Goal: Complete application form

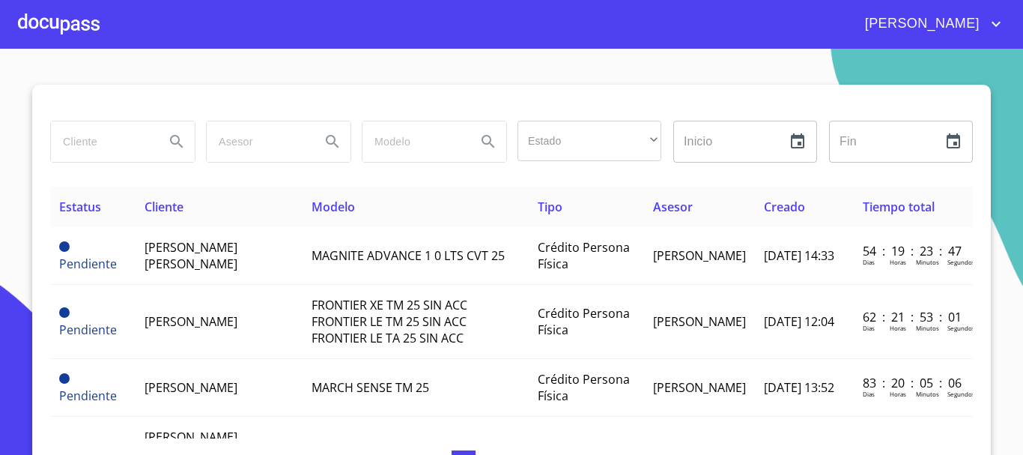
click at [82, 147] on input "search" at bounding box center [102, 141] width 102 height 40
type input "[PERSON_NAME]"
click at [176, 137] on icon "Search" at bounding box center [177, 142] width 18 height 18
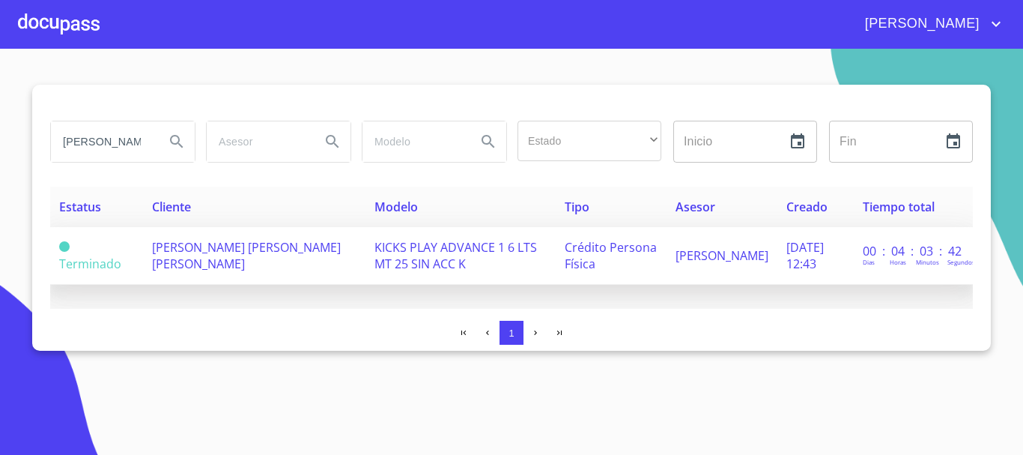
click at [207, 261] on td "[PERSON_NAME] [PERSON_NAME] [PERSON_NAME]" at bounding box center [254, 256] width 222 height 58
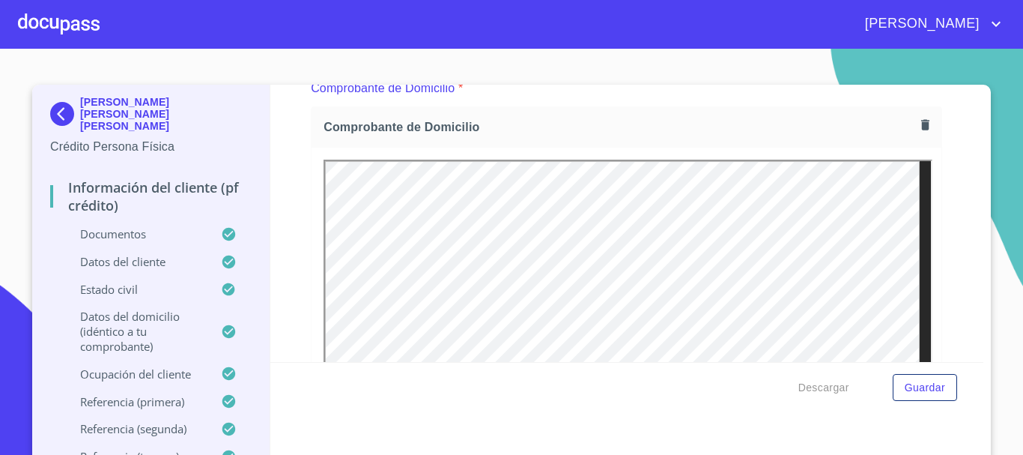
scroll to position [824, 0]
click at [921, 121] on icon "button" at bounding box center [925, 121] width 8 height 10
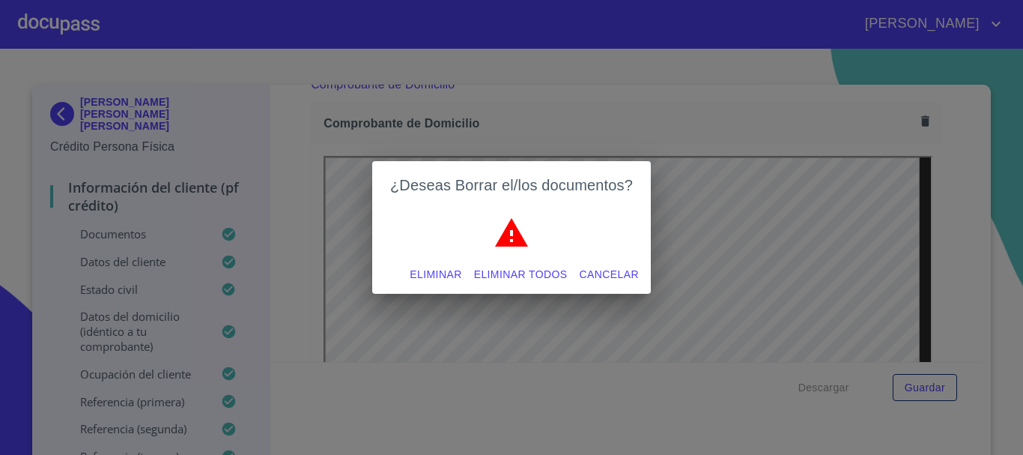
click at [522, 273] on span "Eliminar todos" at bounding box center [521, 274] width 94 height 19
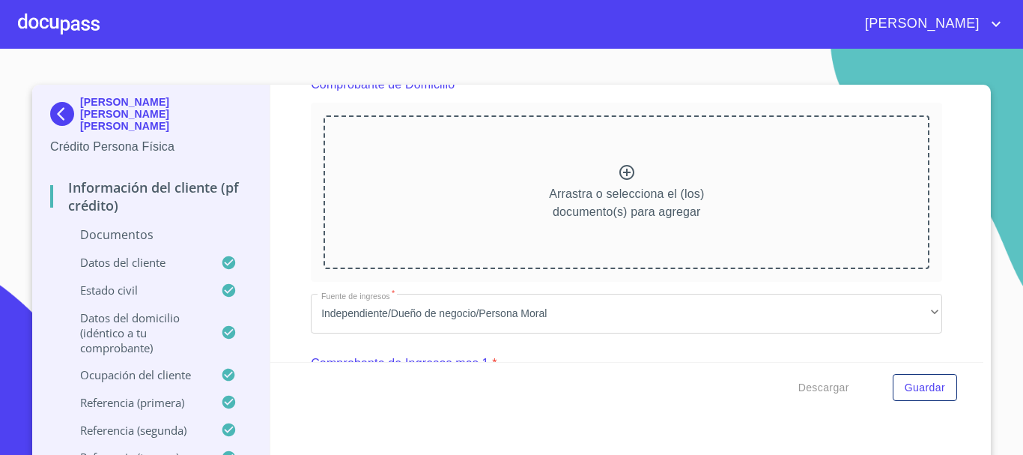
click at [643, 203] on p "Arrastra o selecciona el (los) documento(s) para agregar" at bounding box center [626, 203] width 155 height 36
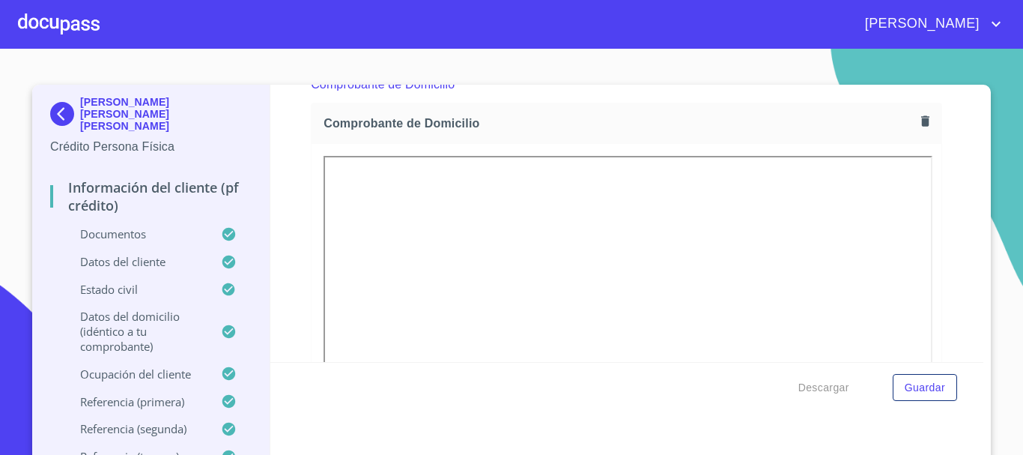
click at [923, 281] on div at bounding box center [627, 359] width 630 height 431
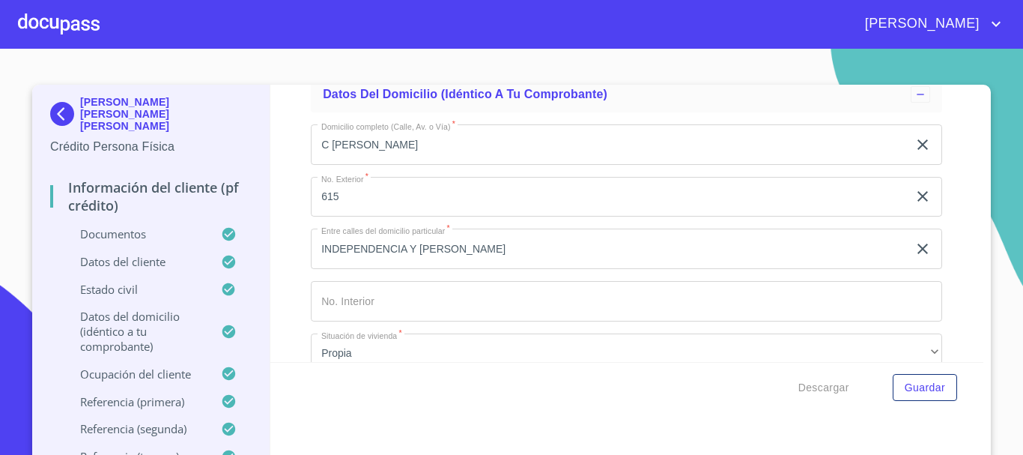
scroll to position [5917, 0]
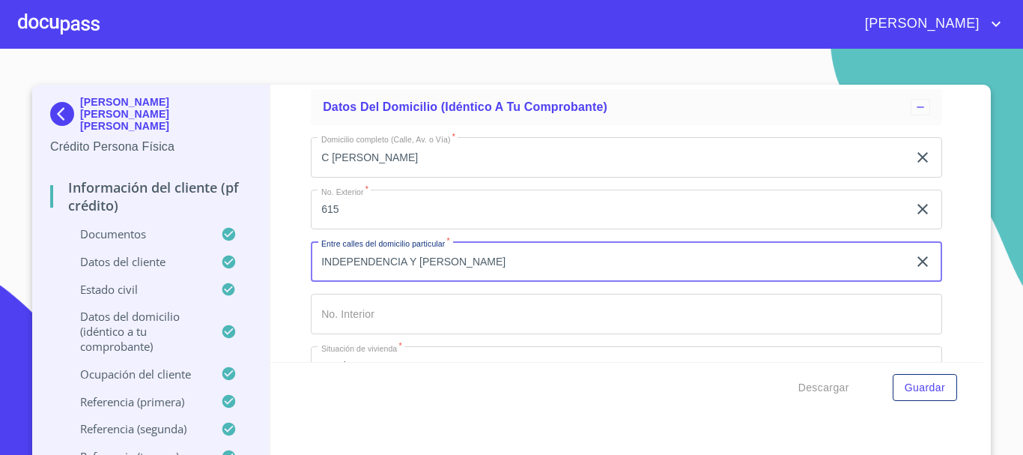
click at [530, 278] on input "INDEPENDENCIA Y [PERSON_NAME]" at bounding box center [609, 261] width 597 height 40
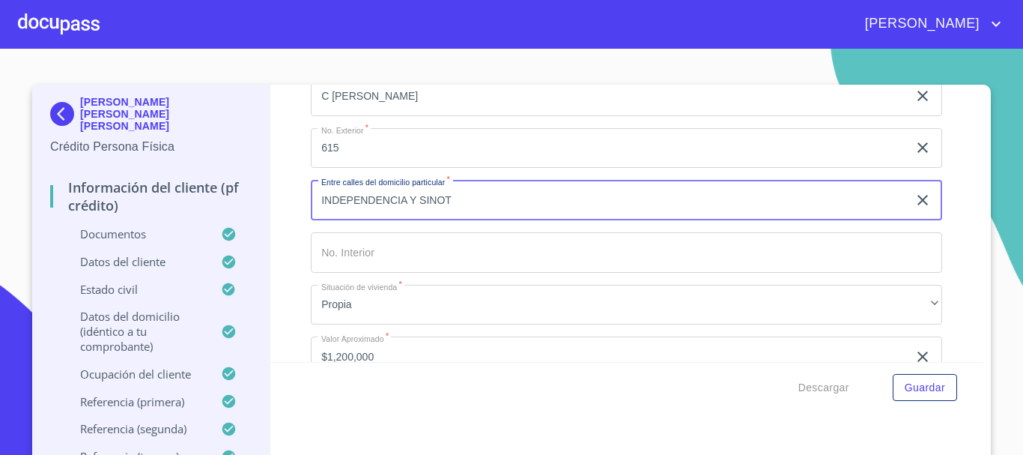
scroll to position [6066, 0]
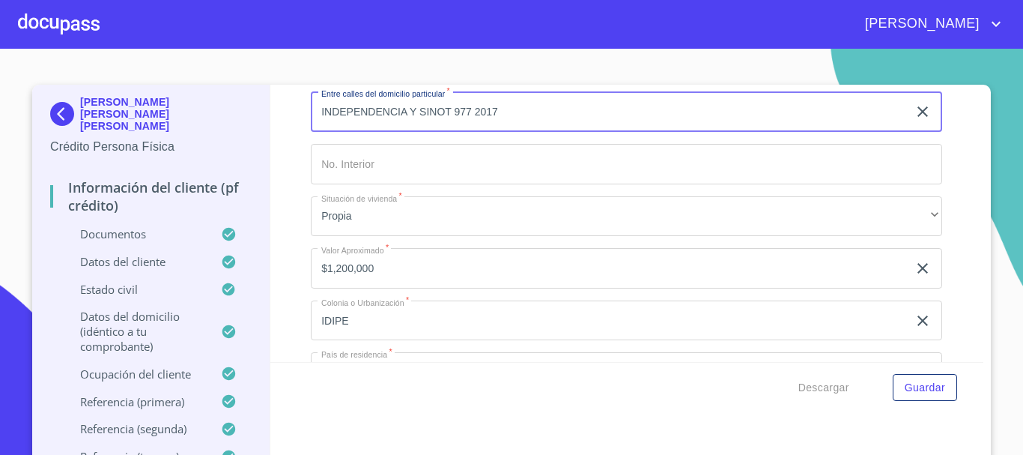
type input "INDEPENDENCIA Y SINOT 977 2017"
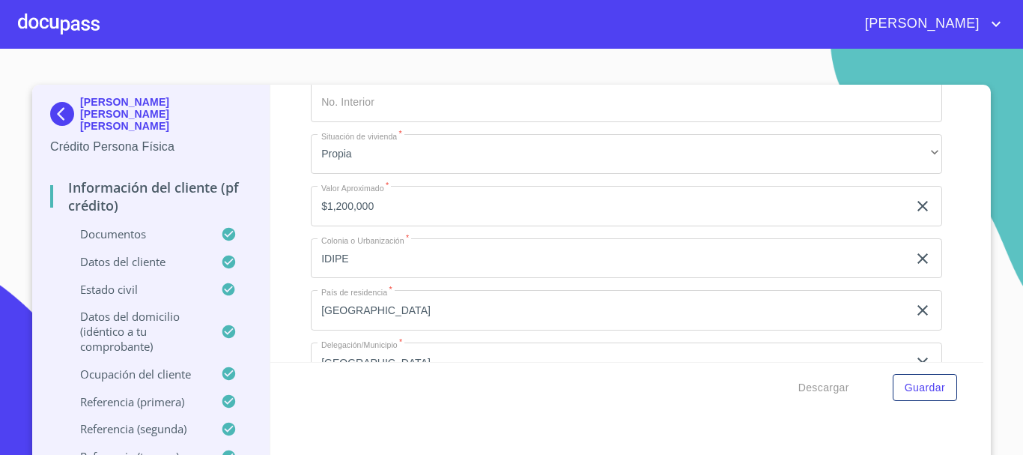
scroll to position [6216, 0]
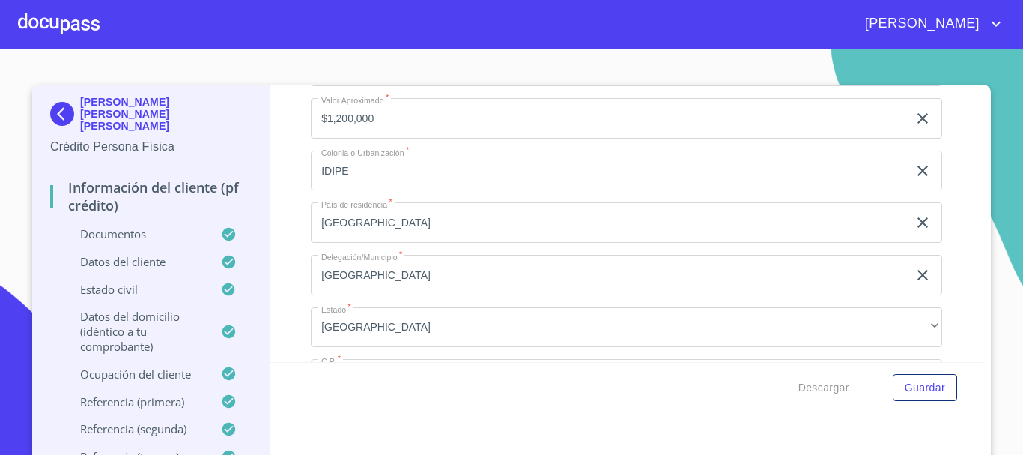
click at [370, 189] on input "IDIPE" at bounding box center [609, 171] width 597 height 40
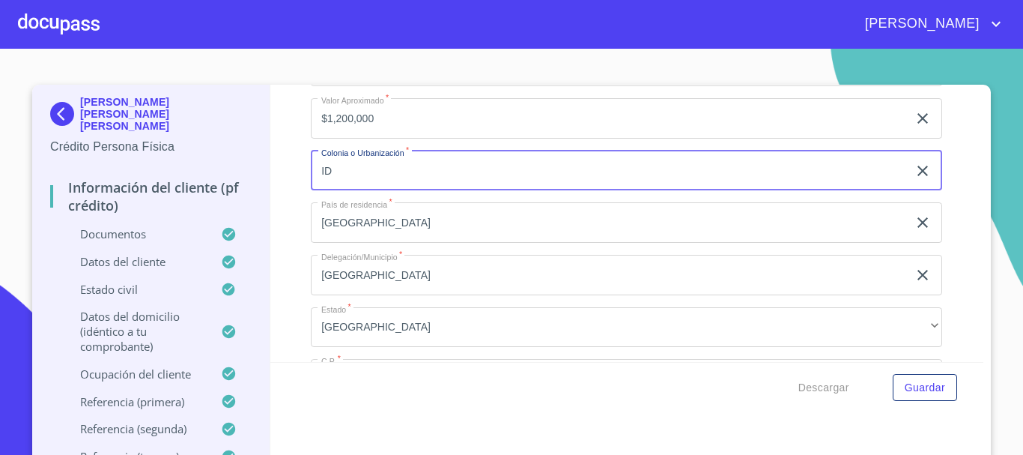
type input "I"
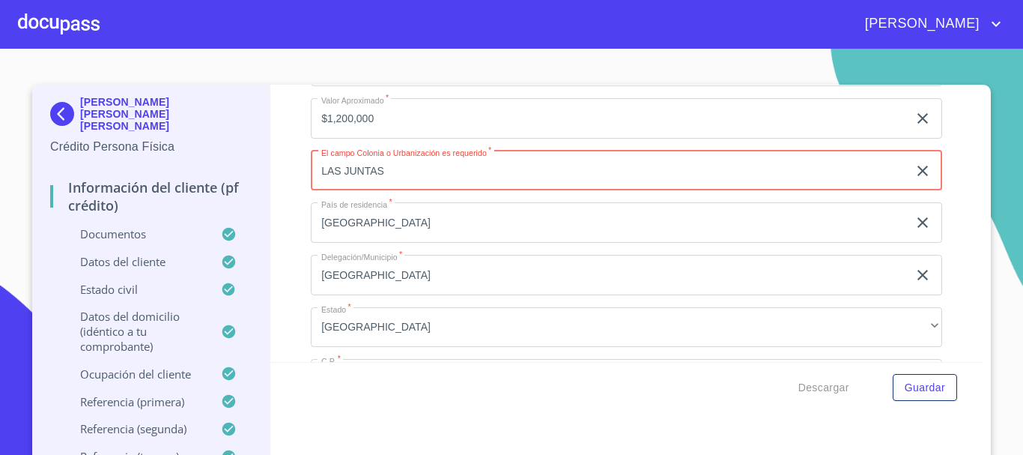
type input "LAS JUNTAS"
click at [475, 295] on input "[GEOGRAPHIC_DATA]" at bounding box center [609, 275] width 597 height 40
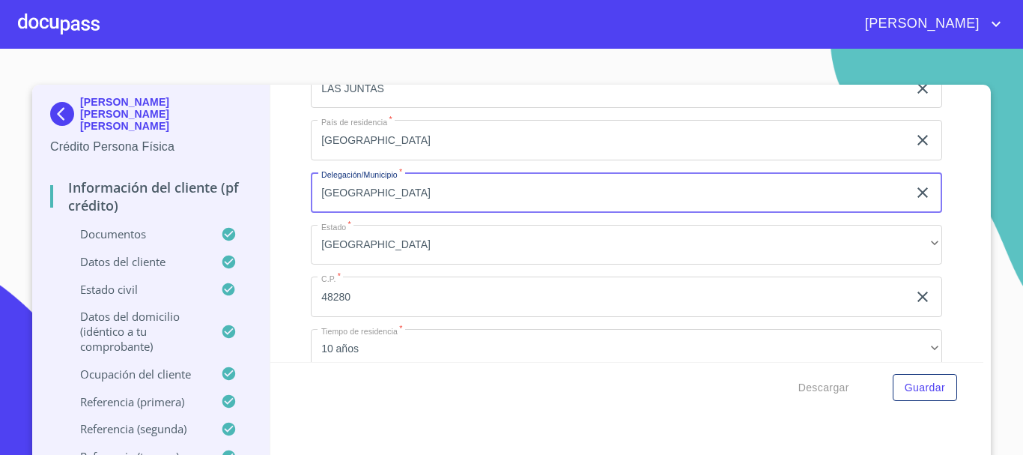
scroll to position [6366, 0]
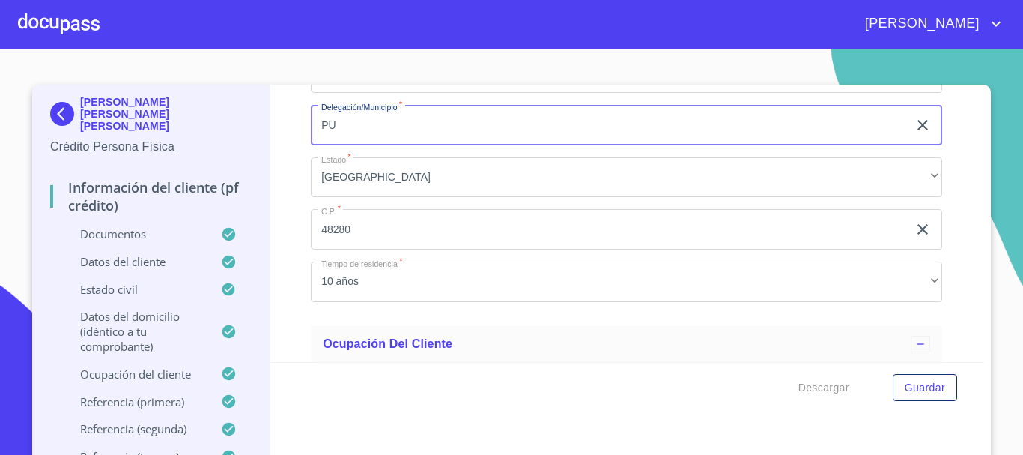
type input "P"
type input "TAMARINDOS"
click at [355, 248] on input "48280" at bounding box center [609, 229] width 597 height 40
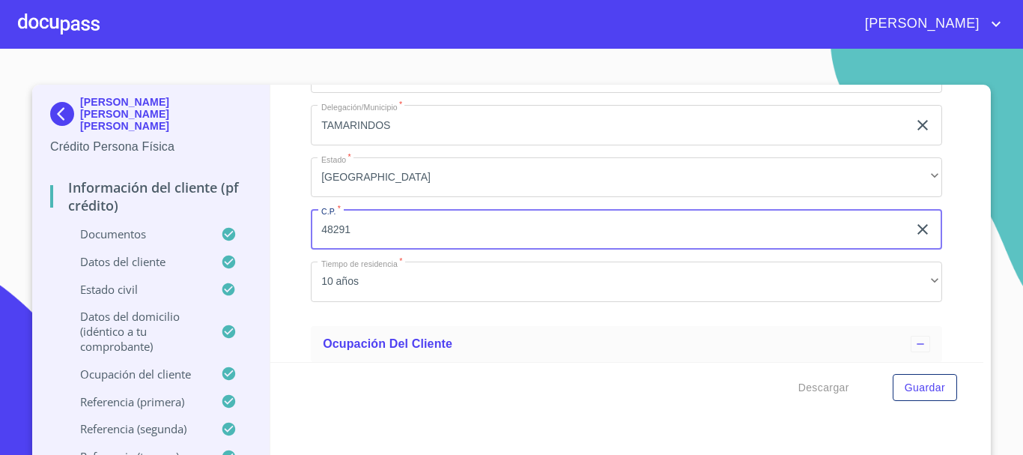
type input "48291"
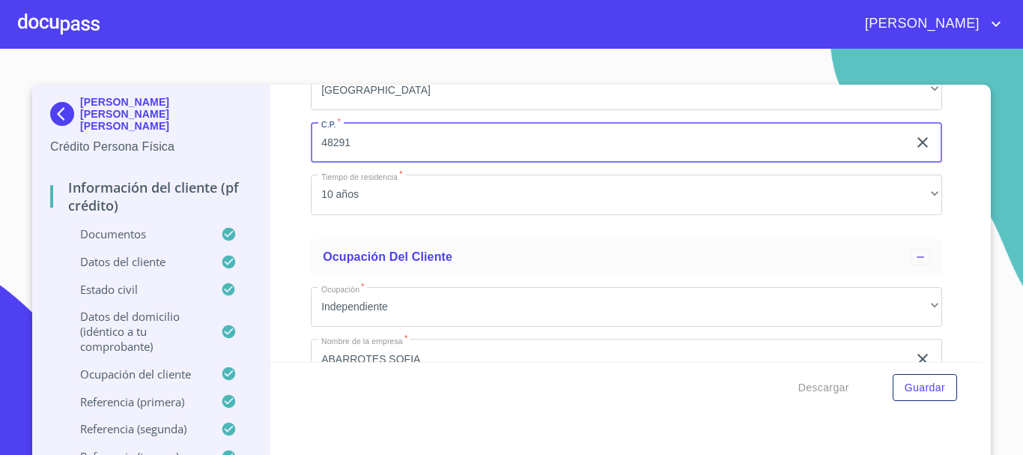
scroll to position [6516, 0]
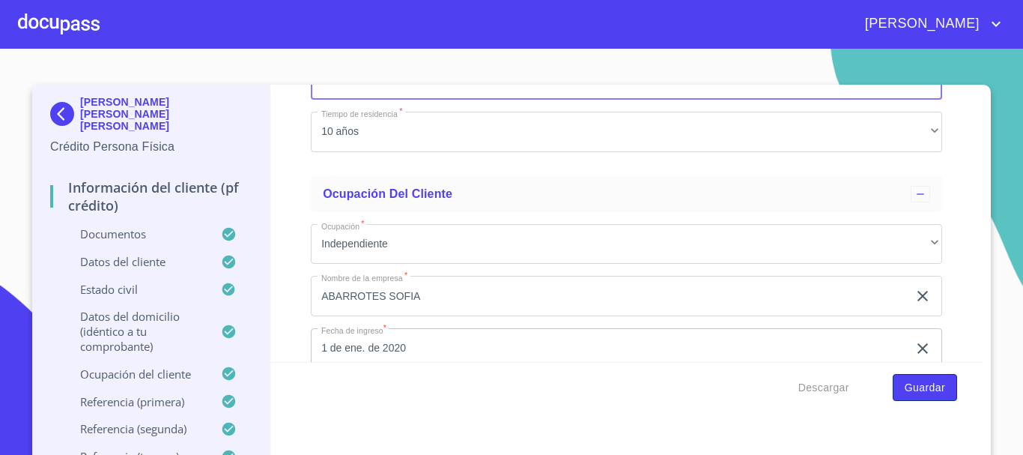
click at [929, 394] on span "Guardar" at bounding box center [925, 387] width 40 height 19
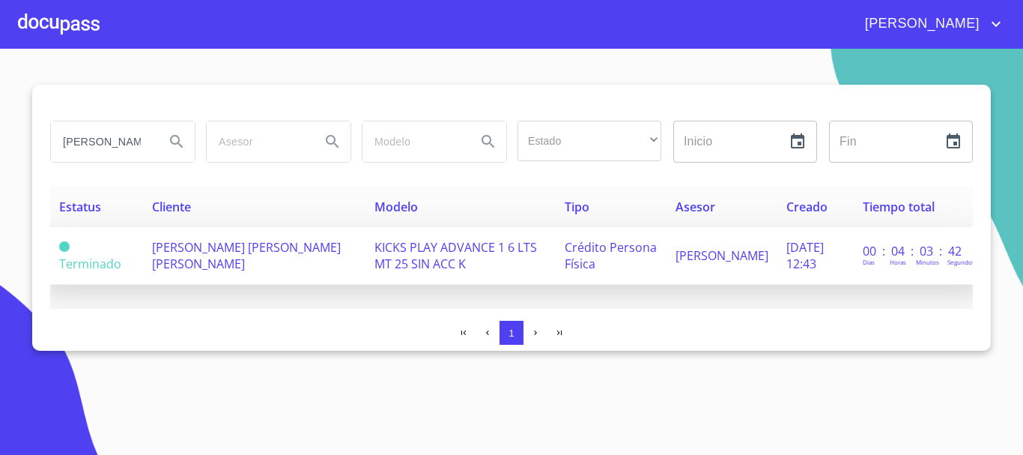
click at [167, 256] on span "[PERSON_NAME] [PERSON_NAME] [PERSON_NAME]" at bounding box center [246, 255] width 189 height 33
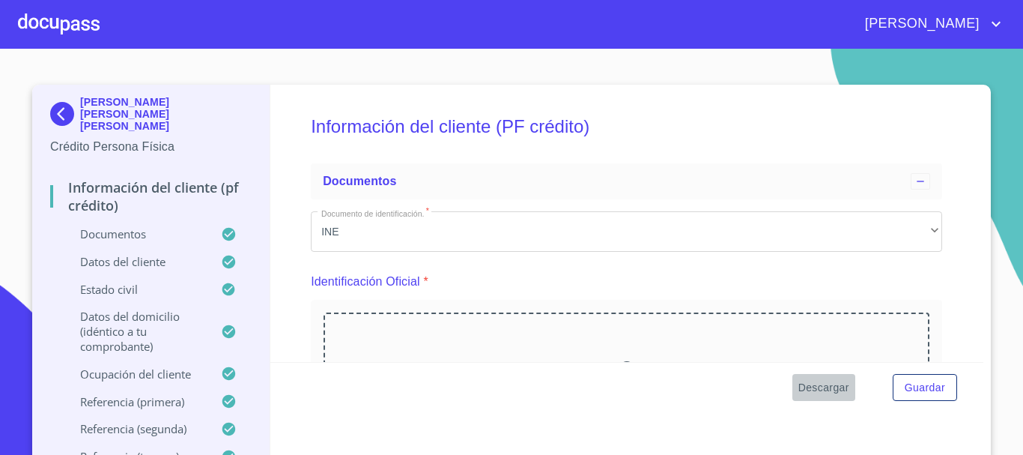
click at [819, 384] on span "Descargar" at bounding box center [823, 387] width 51 height 19
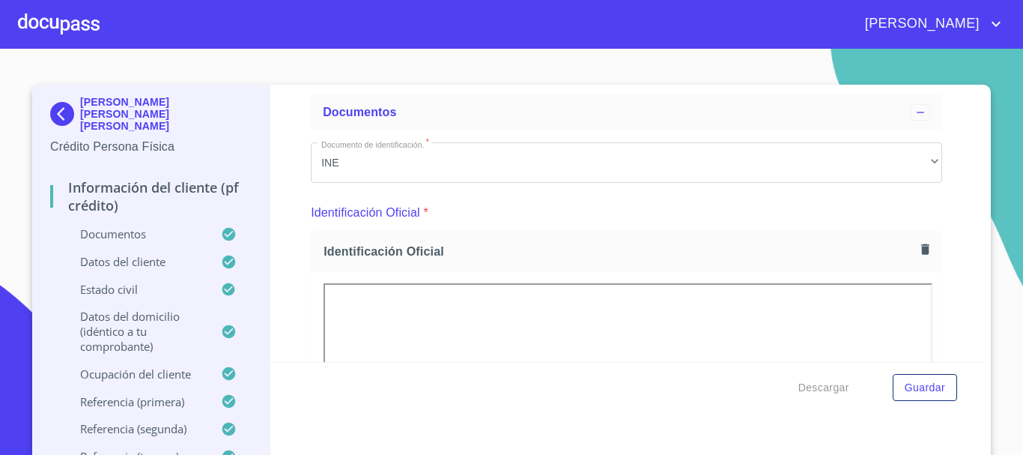
scroll to position [150, 0]
